Goal: Book appointment/travel/reservation

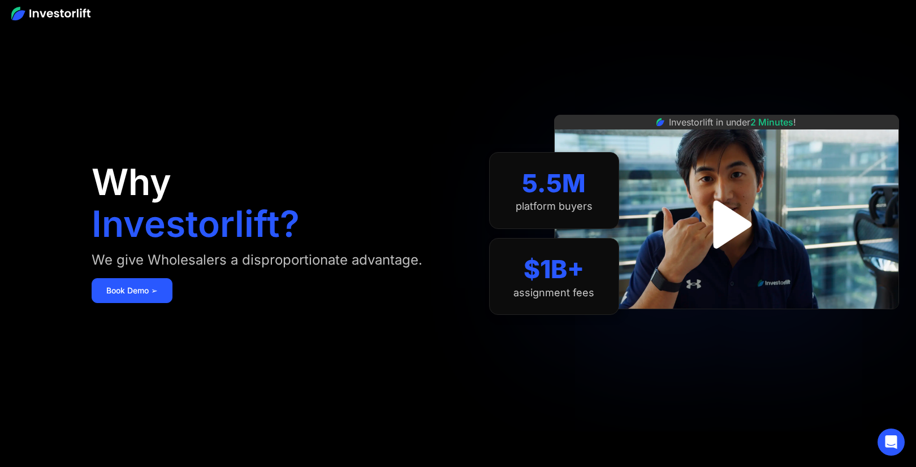
click at [703, 225] on img "open lightbox" at bounding box center [726, 224] width 87 height 87
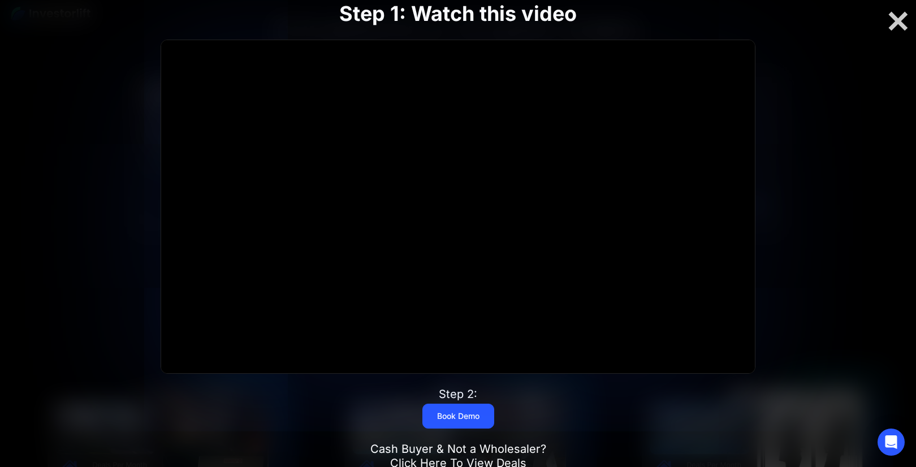
scroll to position [738, 0]
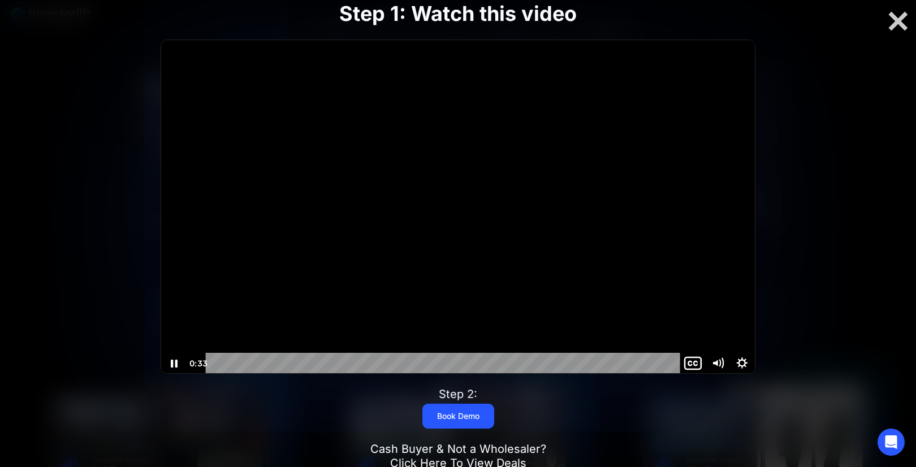
click at [692, 364] on icon "Show captions menu" at bounding box center [692, 363] width 29 height 25
click at [692, 364] on icon "Hide captions menu" at bounding box center [692, 363] width 29 height 25
click at [544, 240] on div at bounding box center [457, 207] width 593 height 334
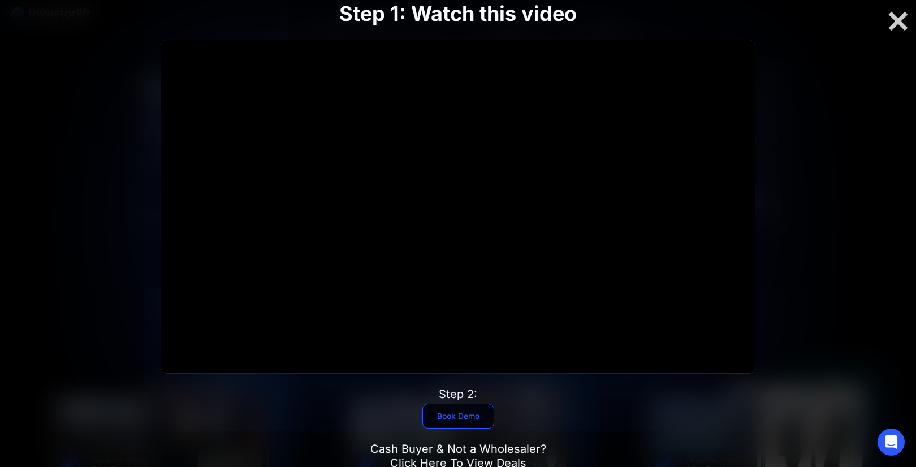
click at [472, 419] on link "Book Demo" at bounding box center [459, 416] width 72 height 25
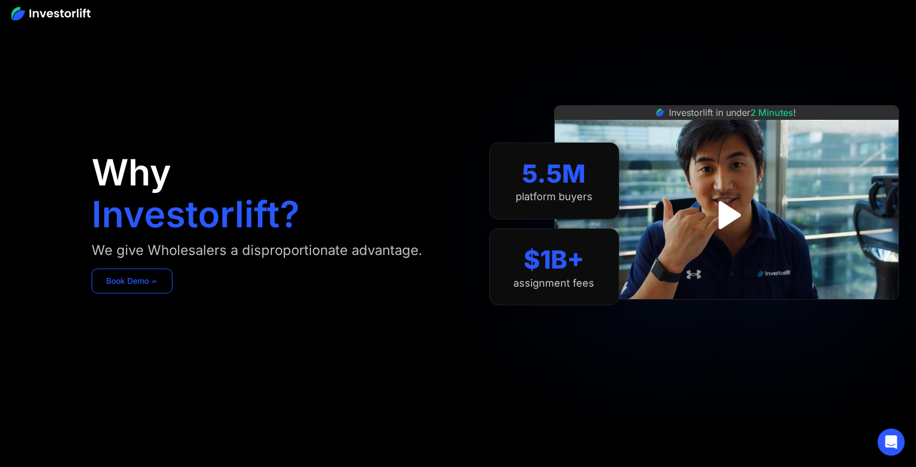
scroll to position [12, 0]
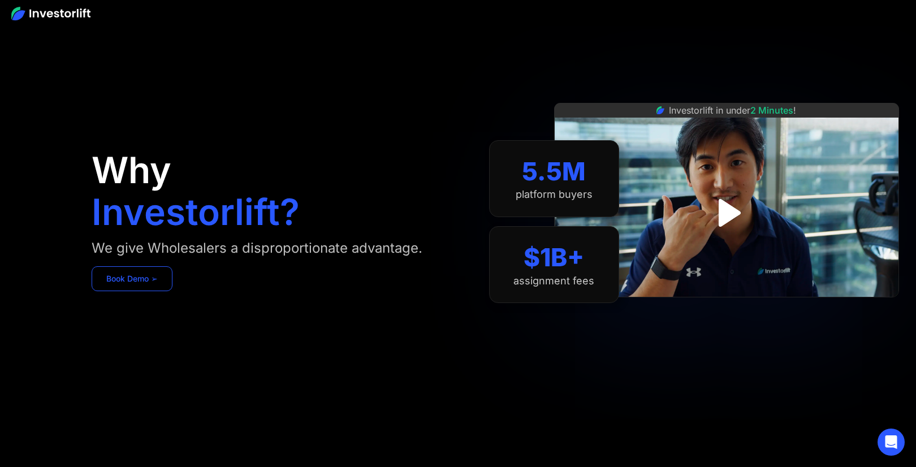
click at [152, 287] on link "Book Demo ➢" at bounding box center [132, 278] width 81 height 25
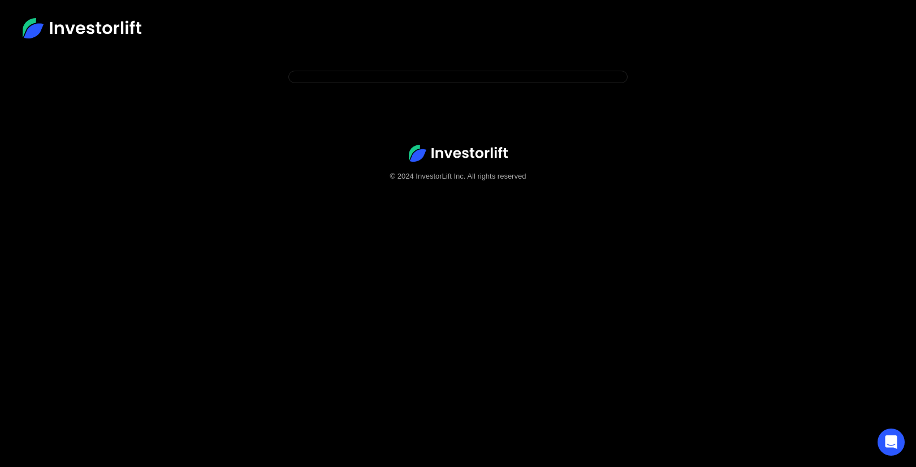
scroll to position [71, 0]
